Goal: Task Accomplishment & Management: Manage account settings

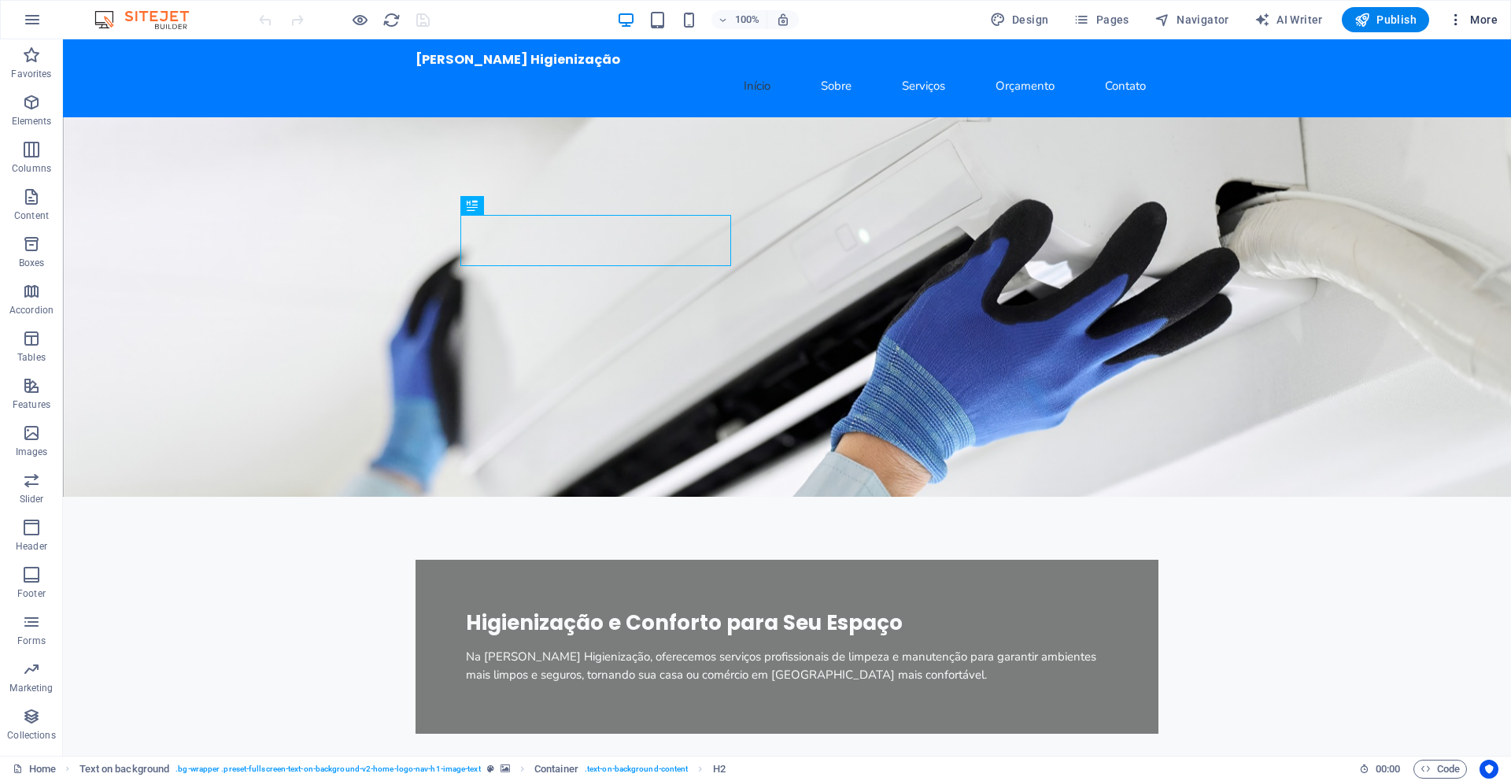
click at [1480, 17] on span "More" at bounding box center [1473, 20] width 50 height 16
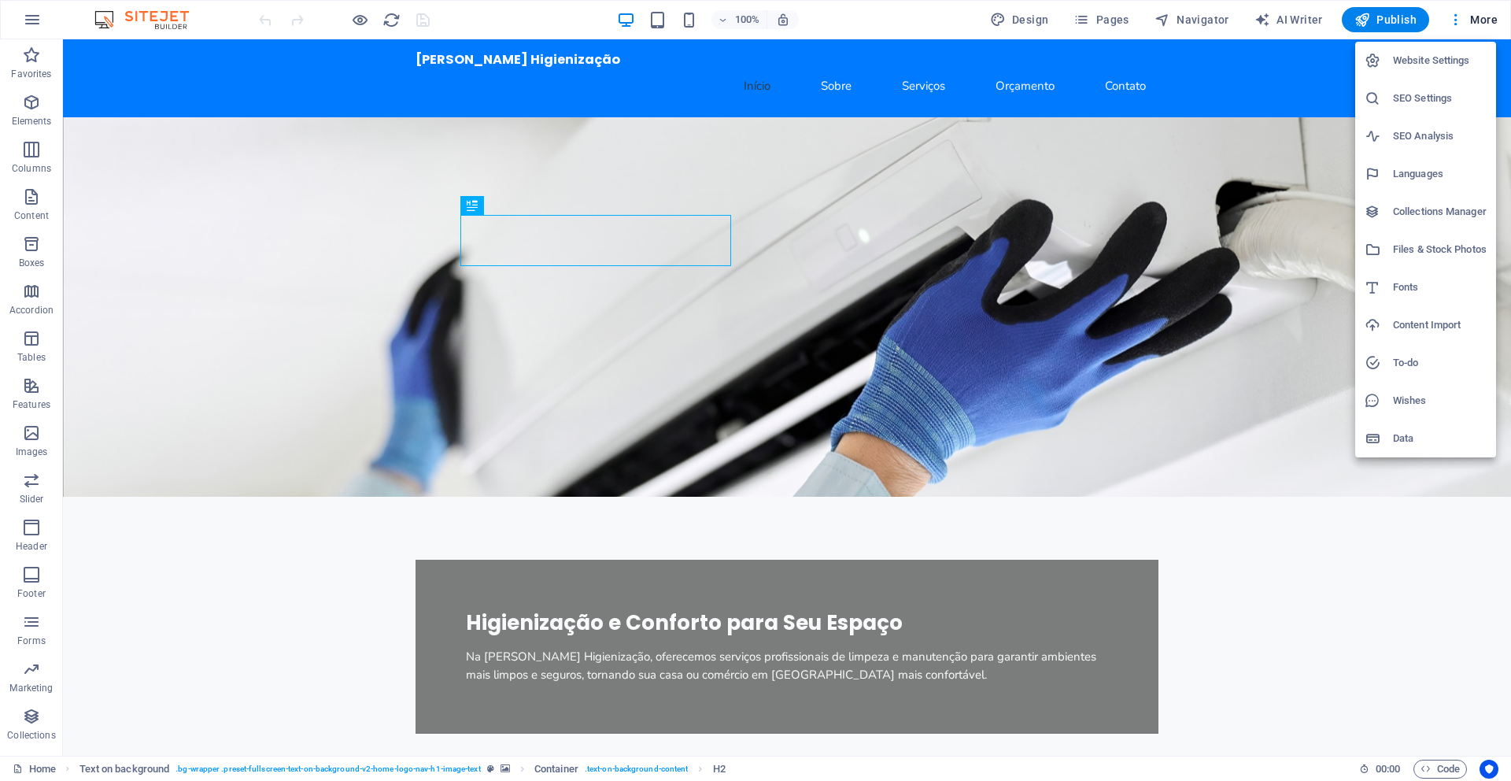
click at [1414, 99] on h6 "SEO Settings" at bounding box center [1440, 98] width 94 height 19
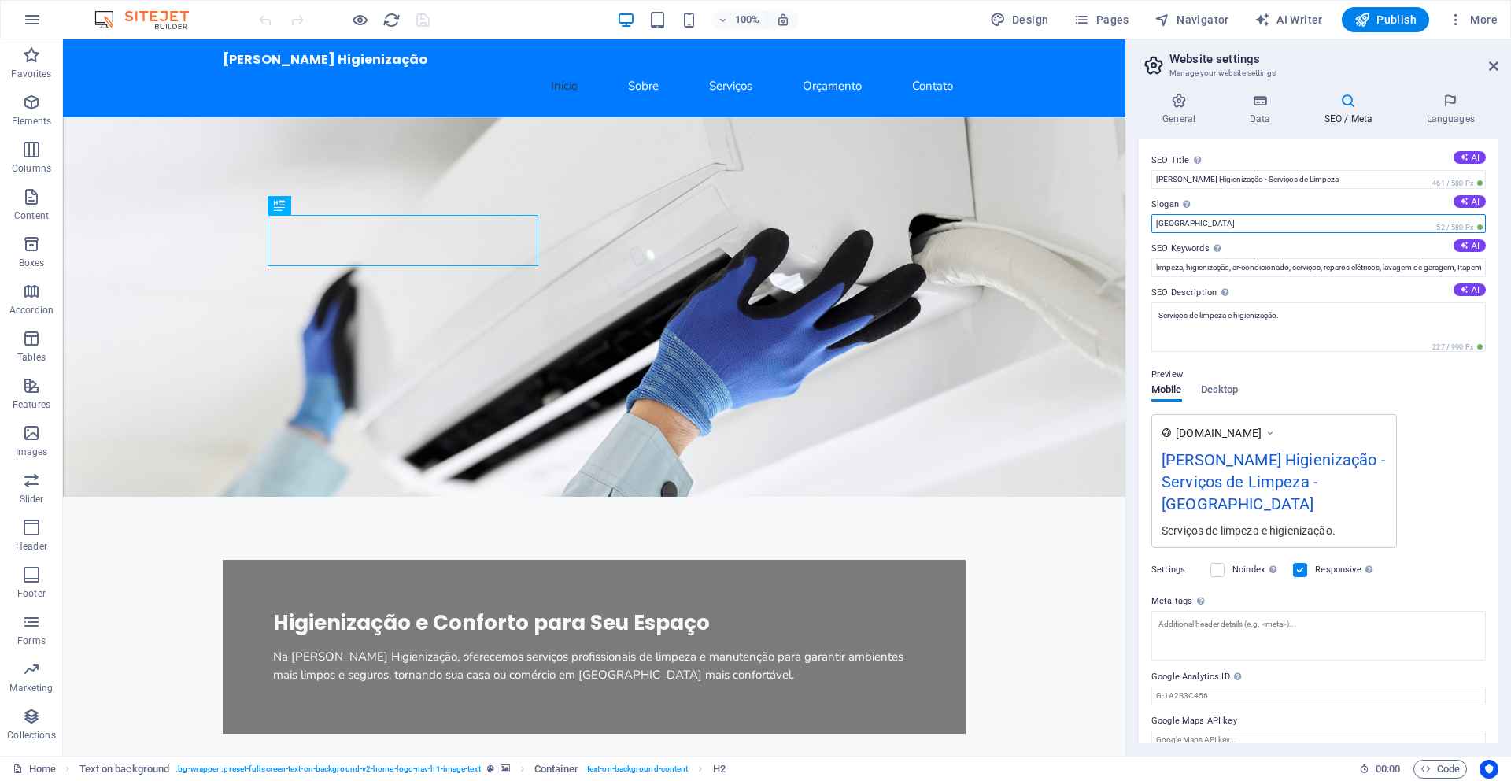
drag, startPoint x: 1179, startPoint y: 222, endPoint x: 1136, endPoint y: 223, distance: 42.5
click at [1136, 223] on div "General Data SEO / Meta Languages Website name [DOMAIN_NAME] Logo Drag files he…" at bounding box center [1318, 417] width 385 height 675
drag, startPoint x: 1279, startPoint y: 261, endPoint x: 1099, endPoint y: 213, distance: 185.7
click at [1261, 220] on input "[PERSON_NAME]" at bounding box center [1318, 223] width 334 height 19
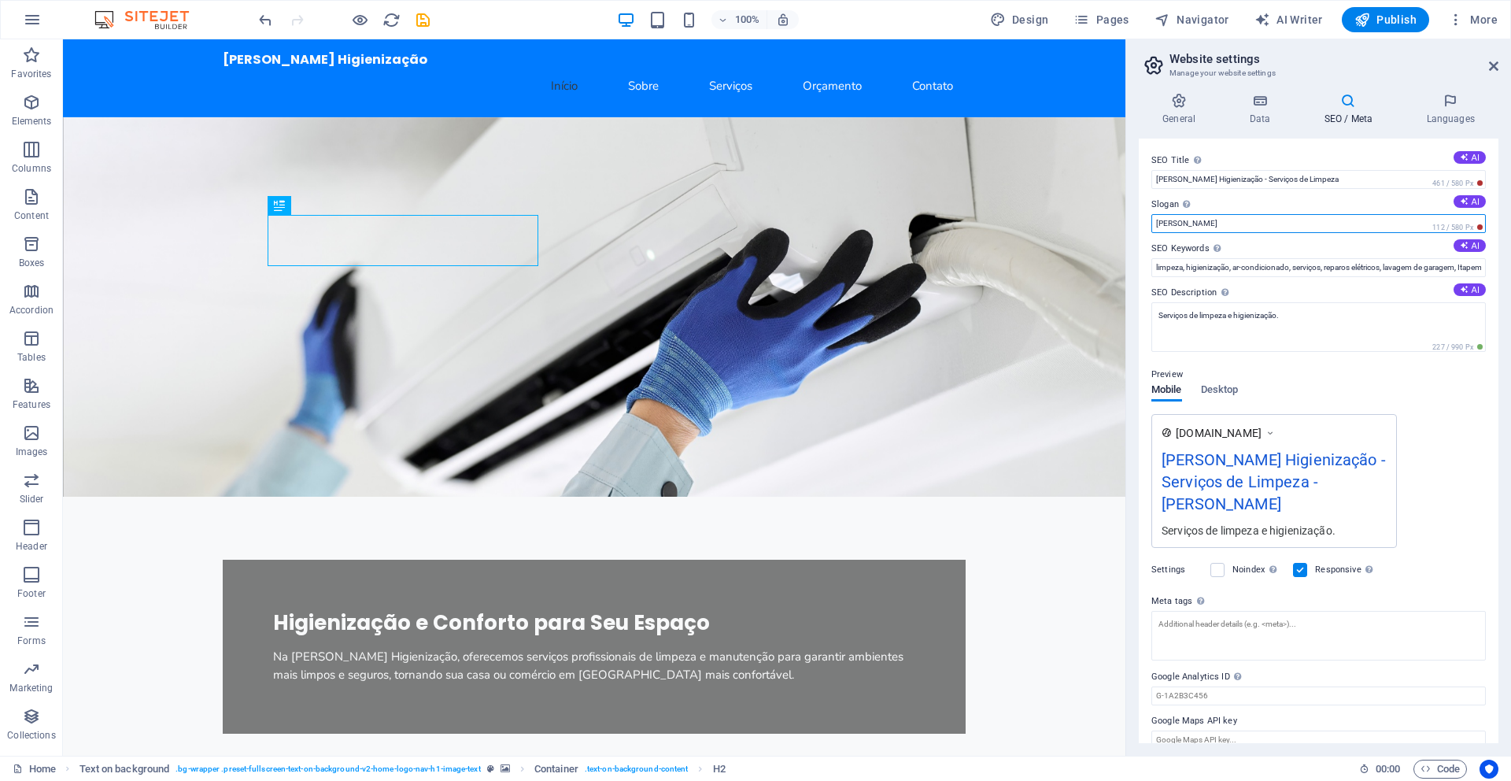
click at [1261, 220] on input "[PERSON_NAME]" at bounding box center [1318, 223] width 334 height 19
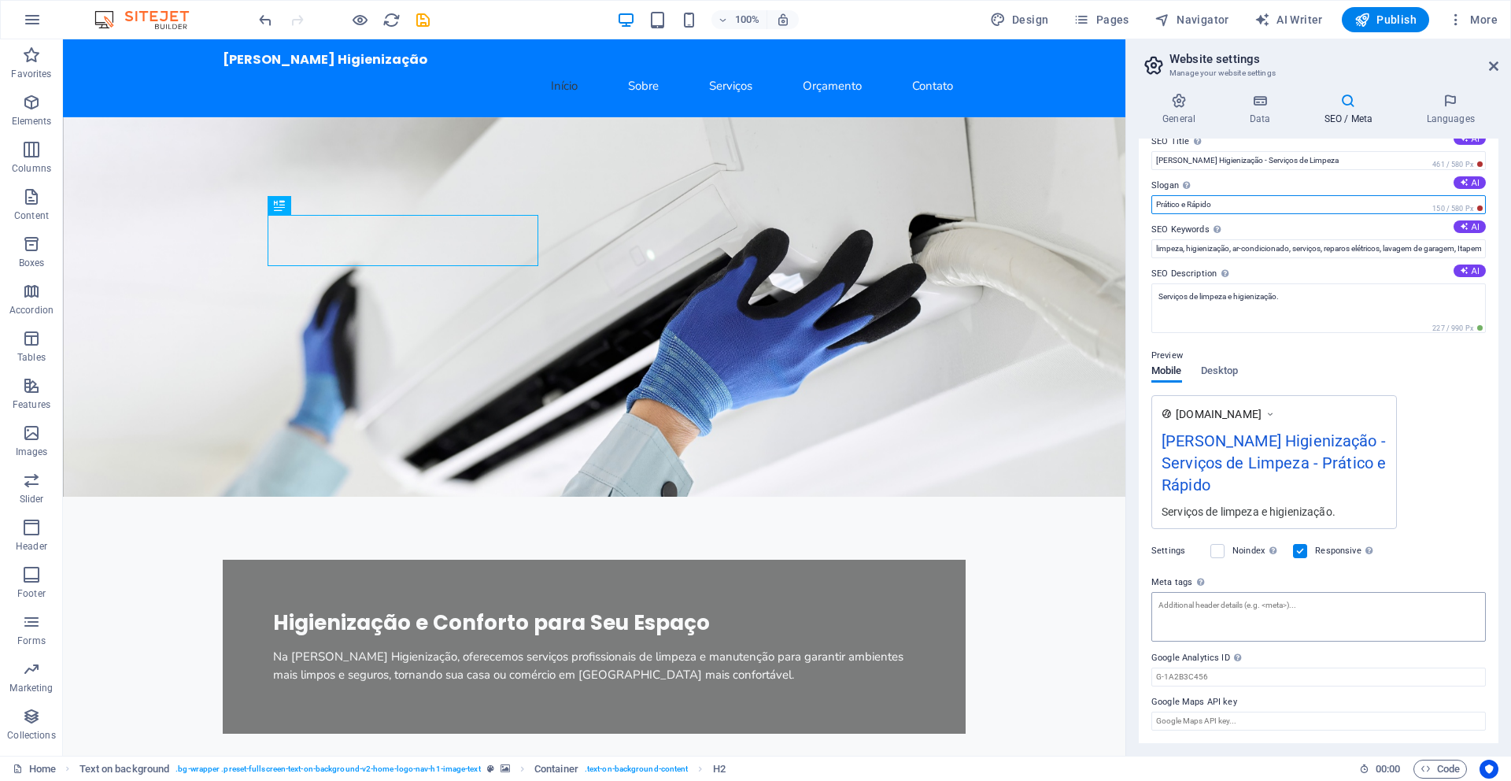
scroll to position [9, 0]
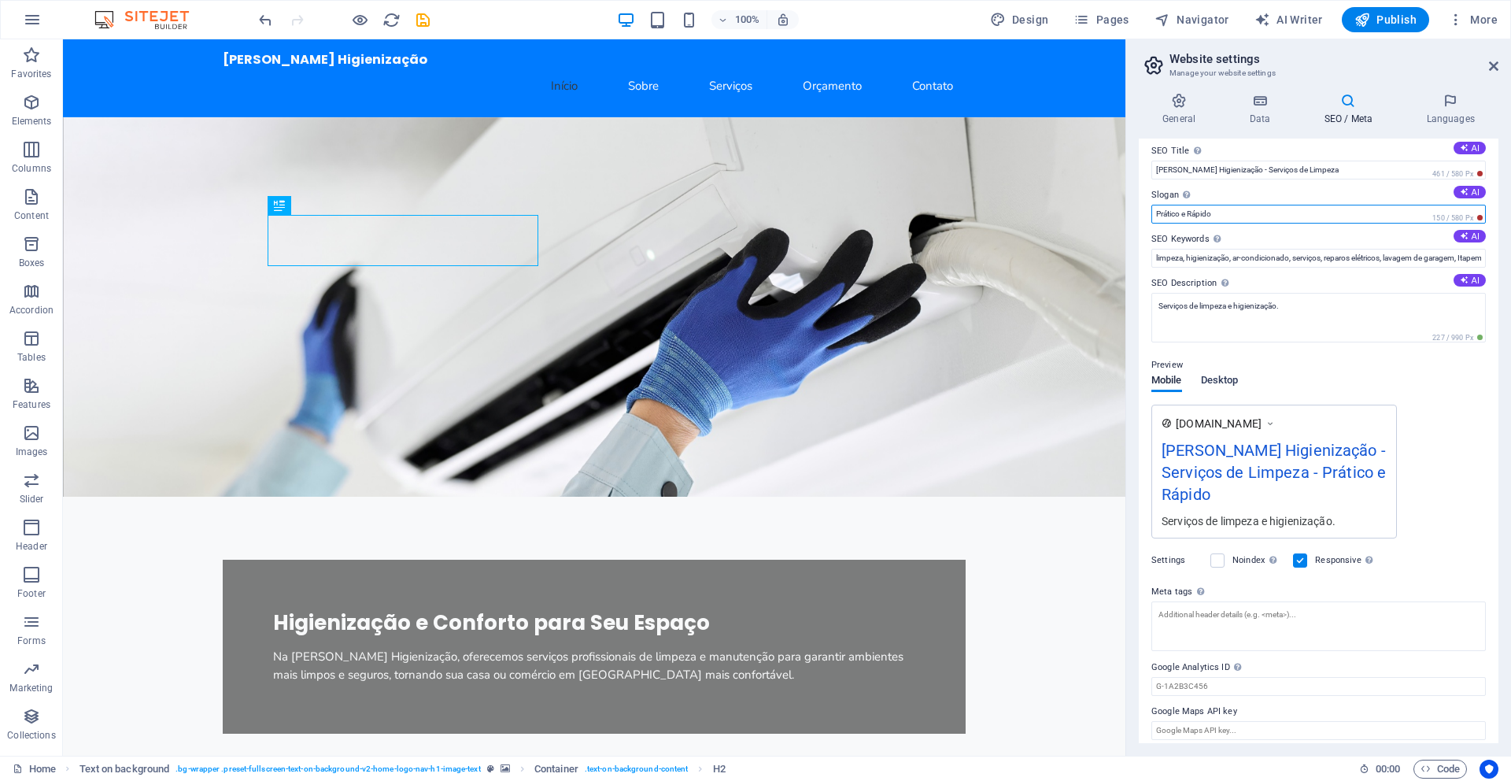
type input "Prático e Rápido"
click at [1216, 377] on span "Desktop" at bounding box center [1220, 382] width 38 height 22
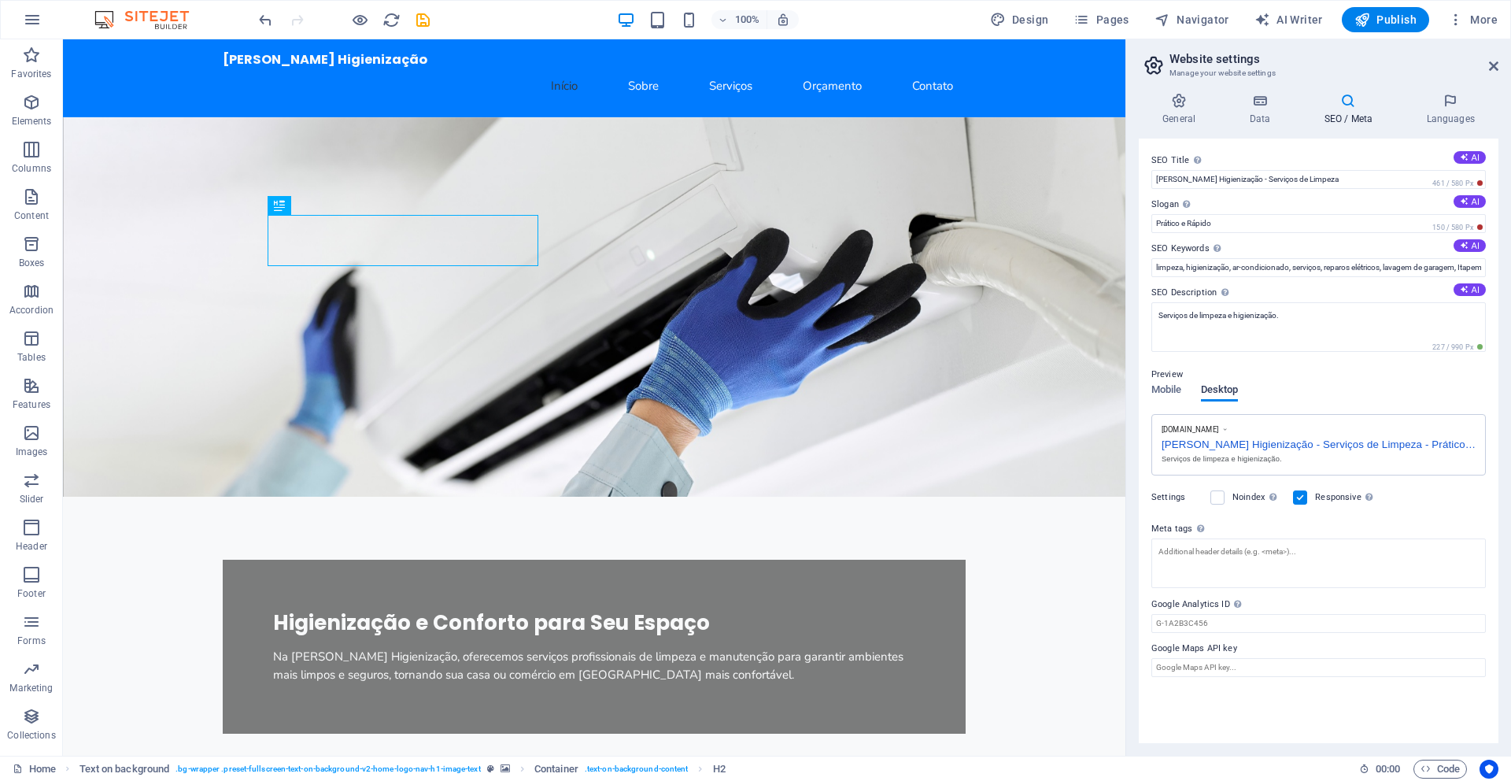
scroll to position [0, 0]
click at [1150, 388] on div "SEO Title The title of your website - make it something that stands out in sear…" at bounding box center [1319, 440] width 360 height 604
click at [1359, 94] on icon at bounding box center [1348, 101] width 96 height 16
click at [1415, 17] on span "Publish" at bounding box center [1385, 20] width 62 height 16
